Goal: Obtain resource: Download file/media

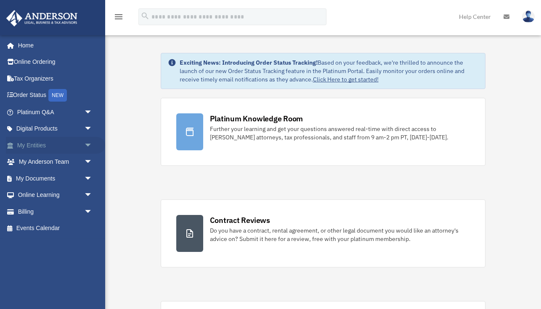
click at [32, 144] on link "My Entities arrow_drop_down" at bounding box center [55, 145] width 99 height 17
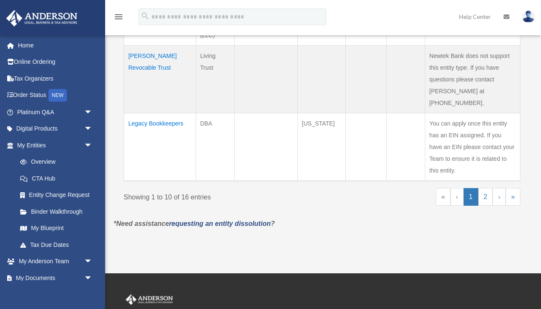
scroll to position [669, 0]
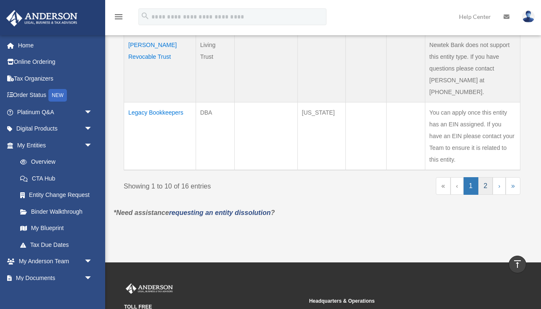
click at [487, 177] on link "2" at bounding box center [485, 186] width 15 height 18
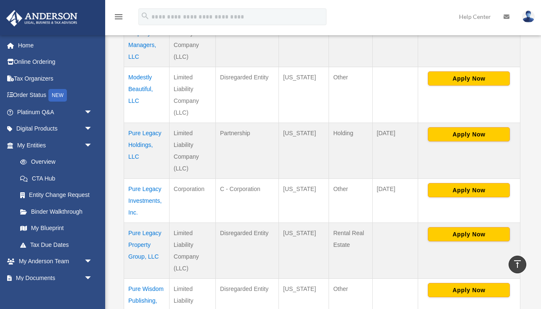
scroll to position [252, 0]
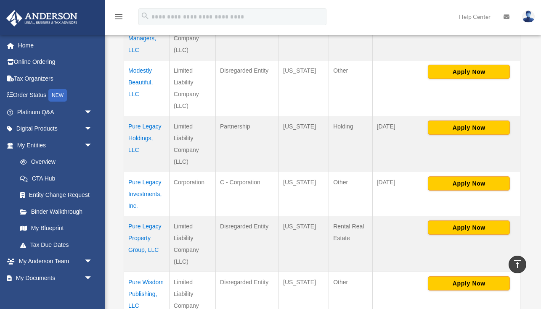
click at [139, 139] on td "Pure Legacy Holdings, LLC" at bounding box center [146, 144] width 45 height 56
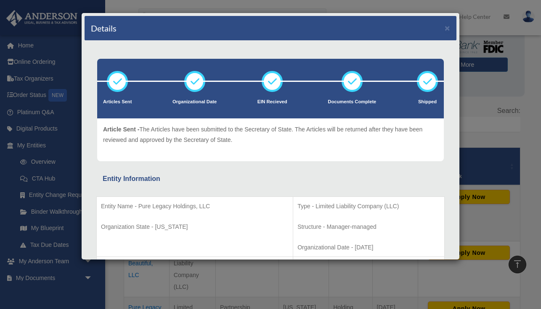
scroll to position [0, 0]
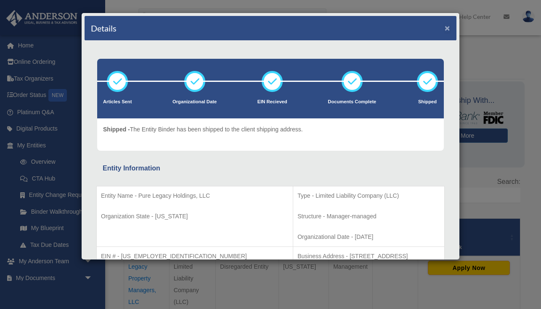
click at [447, 29] on button "×" at bounding box center [446, 28] width 5 height 9
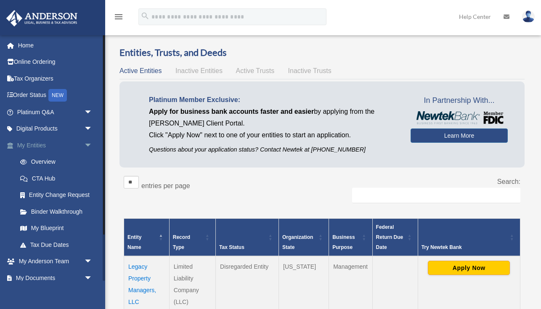
click at [32, 146] on link "My Entities arrow_drop_down" at bounding box center [55, 145] width 99 height 17
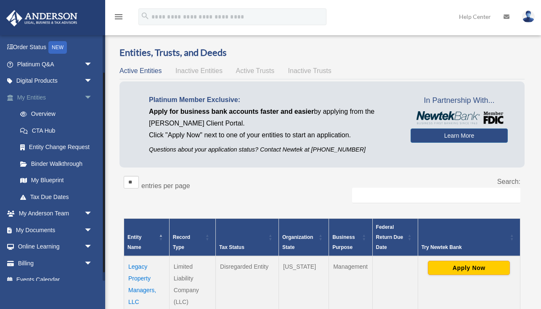
scroll to position [57, 0]
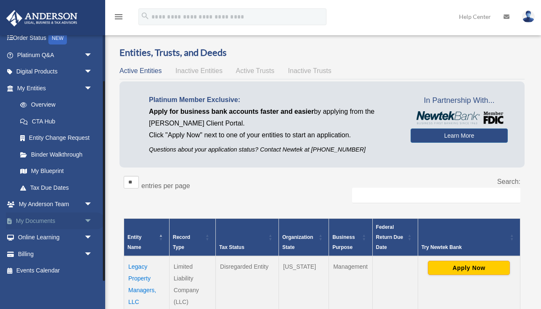
click at [43, 219] on link "My Documents arrow_drop_down" at bounding box center [55, 221] width 99 height 17
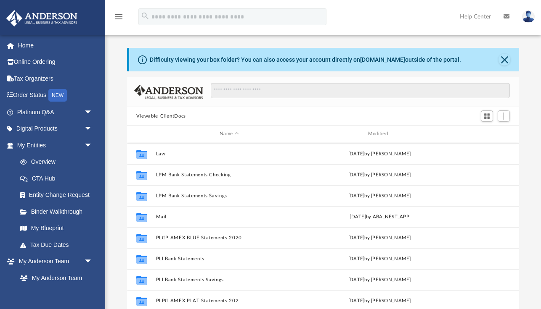
scroll to position [39, 0]
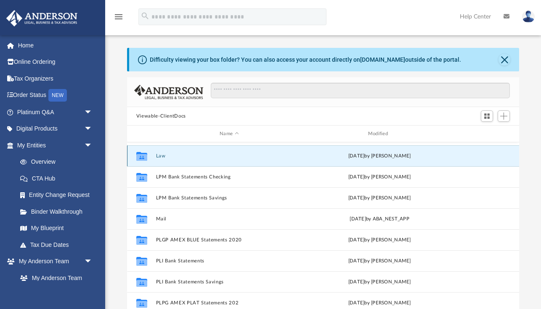
click at [161, 156] on button "Law" at bounding box center [229, 155] width 147 height 5
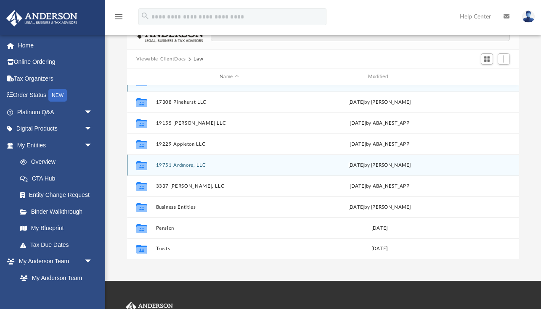
scroll to position [93, 0]
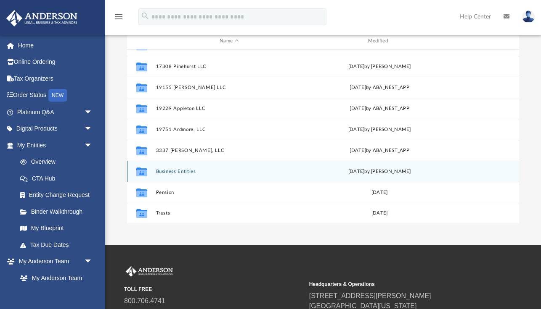
click at [169, 172] on button "Business Entities" at bounding box center [229, 171] width 147 height 5
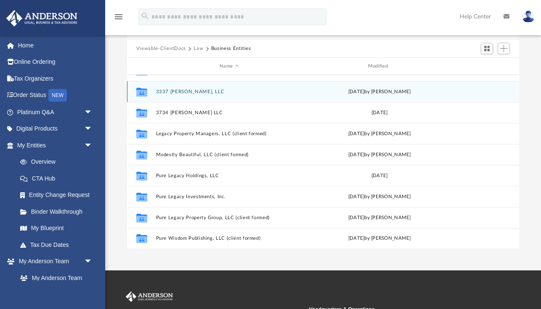
scroll to position [73, 0]
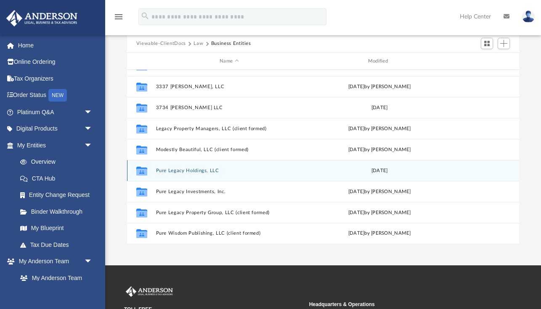
click at [175, 171] on button "Pure Legacy Holdings, LLC" at bounding box center [229, 170] width 147 height 5
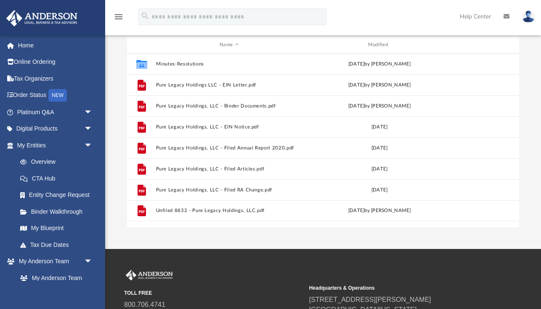
scroll to position [94, 0]
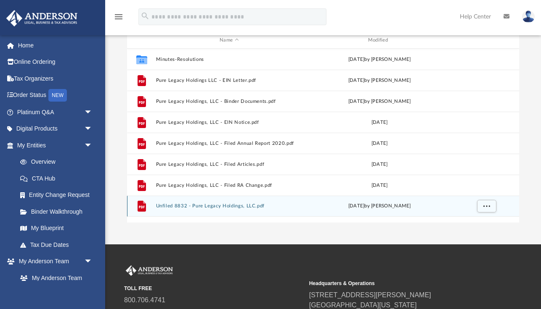
click at [197, 207] on button "Unfiled 8832 - Pure Legacy Holdings, LLC.pdf" at bounding box center [229, 206] width 147 height 5
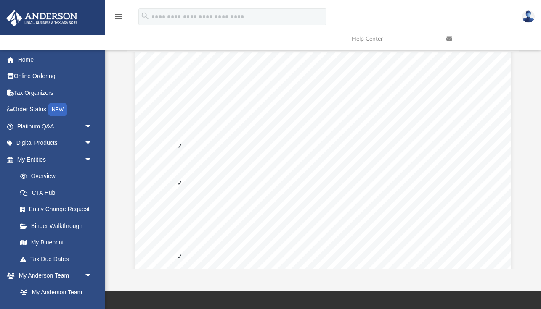
scroll to position [0, 0]
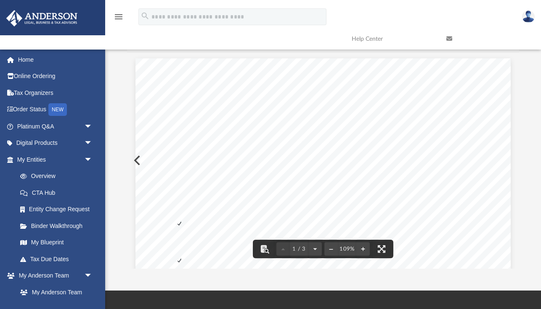
click at [136, 161] on div "Form 8832 (Rev. December 2013) Department of the Treasury Internal Revenue Serv…" at bounding box center [322, 300] width 375 height 485
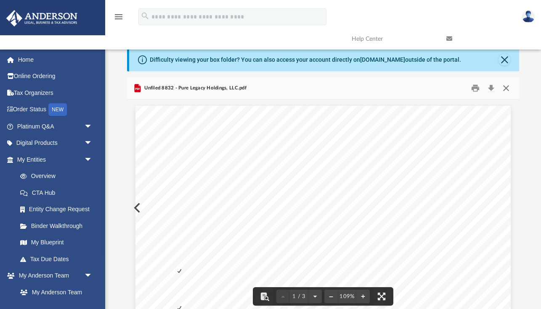
click at [507, 87] on button "Close" at bounding box center [505, 88] width 15 height 13
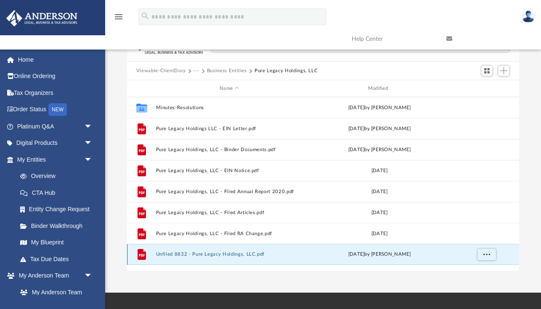
scroll to position [42, 0]
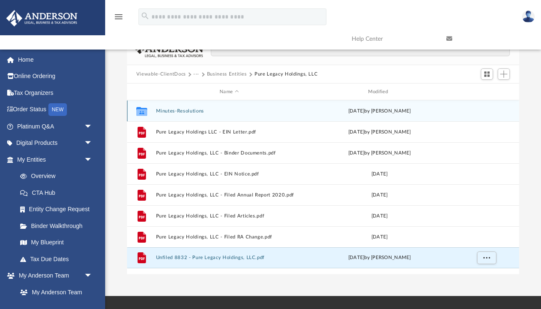
click at [177, 111] on button "Minutes-Resolutions" at bounding box center [229, 110] width 147 height 5
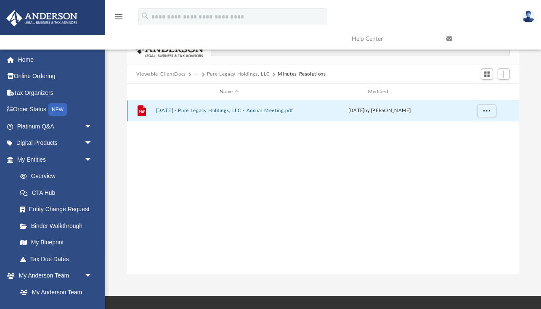
click at [231, 111] on button "2021.07.20 - Pure Legacy Holdings, LLC - Annual Meeting.pdf" at bounding box center [229, 110] width 147 height 5
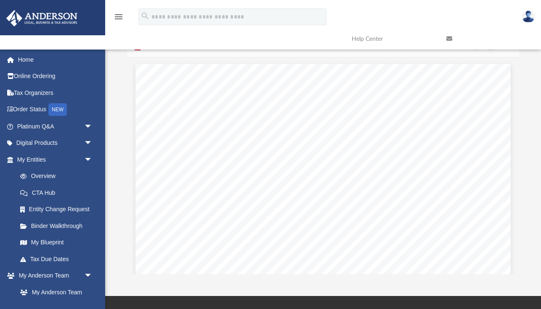
scroll to position [0, 0]
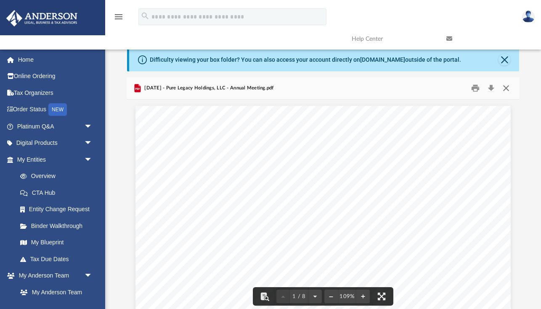
click at [506, 87] on button "Close" at bounding box center [505, 88] width 15 height 13
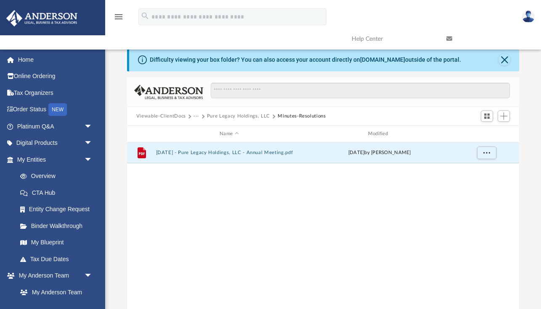
click at [245, 116] on button "Pure Legacy Holdings, LLC" at bounding box center [238, 117] width 63 height 8
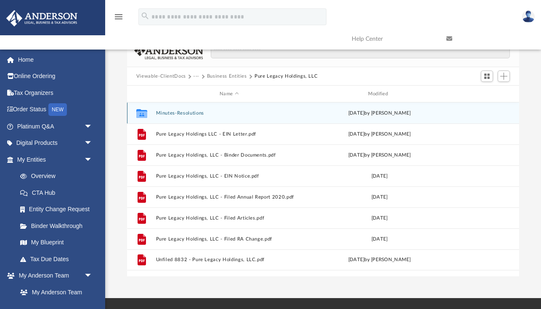
scroll to position [48, 0]
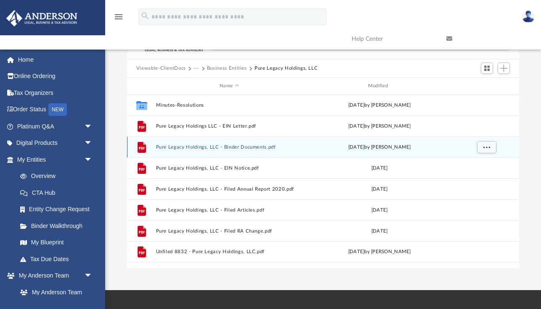
click at [170, 147] on button "Pure Legacy Holdings, LLC - Binder Documents.pdf" at bounding box center [229, 147] width 147 height 5
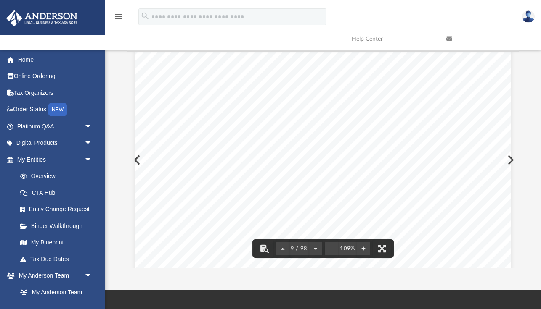
scroll to position [4198, 0]
